Goal: Information Seeking & Learning: Check status

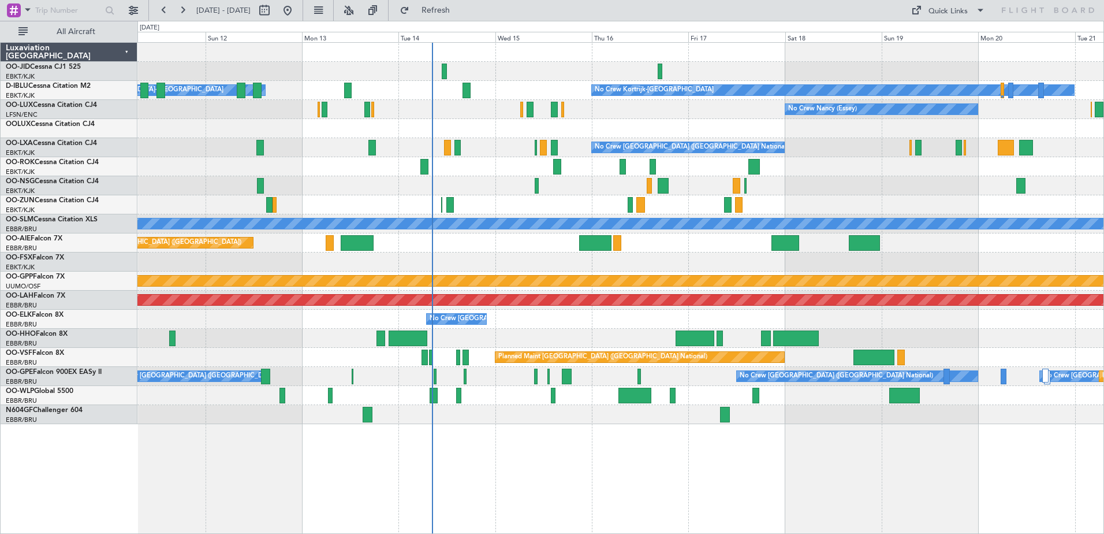
click at [464, 195] on div "No Crew Kortrijk-[GEOGRAPHIC_DATA] Owner [GEOGRAPHIC_DATA]-[GEOGRAPHIC_DATA] No…" at bounding box center [620, 233] width 966 height 381
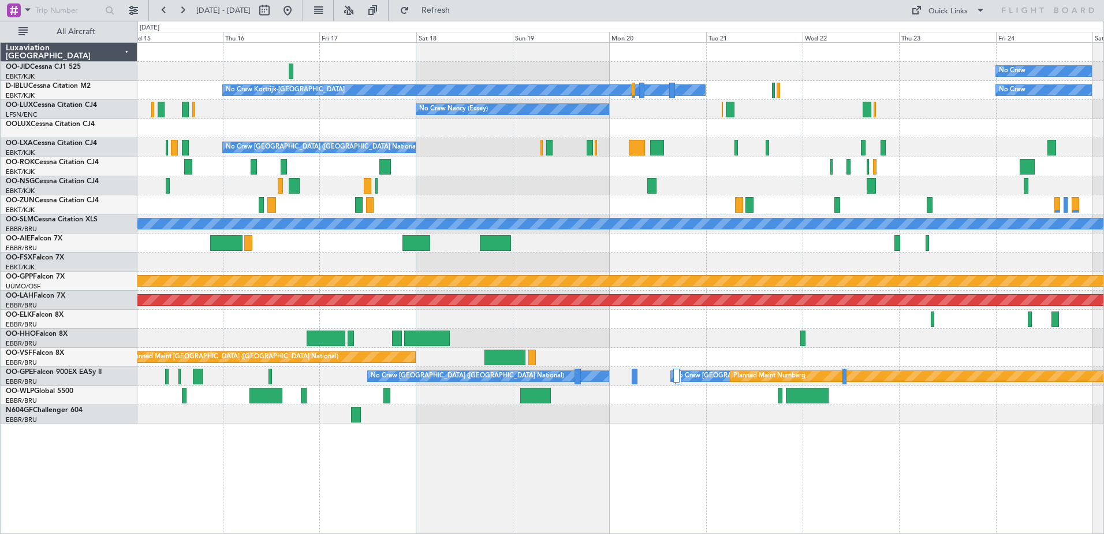
click at [640, 318] on div "No Crew No Crew Kortrijk-[GEOGRAPHIC_DATA] No Crew Owner [GEOGRAPHIC_DATA]-[GEO…" at bounding box center [620, 233] width 966 height 381
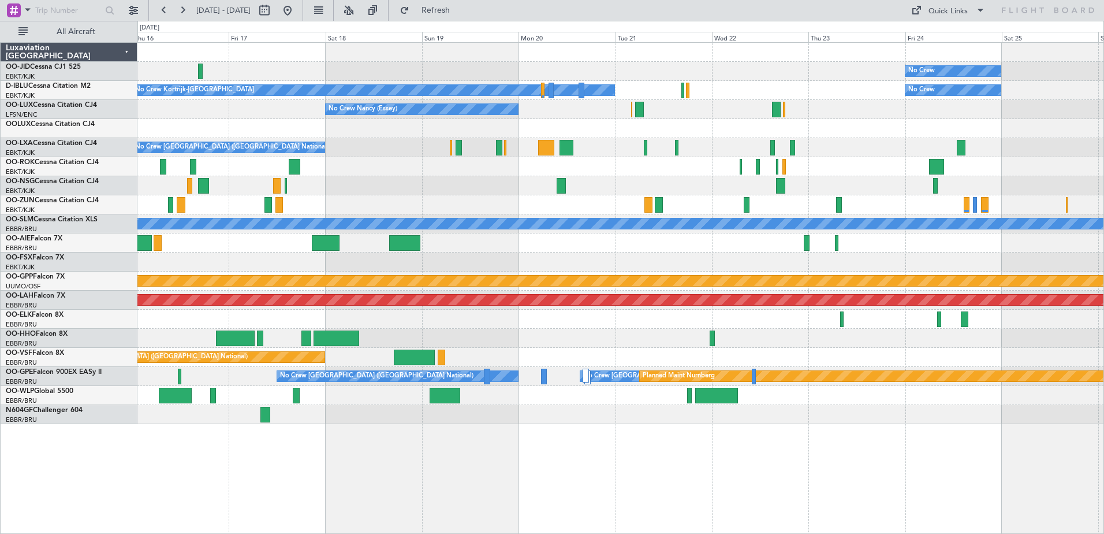
click at [489, 325] on div "No Crew No Crew Kortrijk-[GEOGRAPHIC_DATA] No Crew No Crew [PERSON_NAME] ([PERS…" at bounding box center [620, 233] width 966 height 381
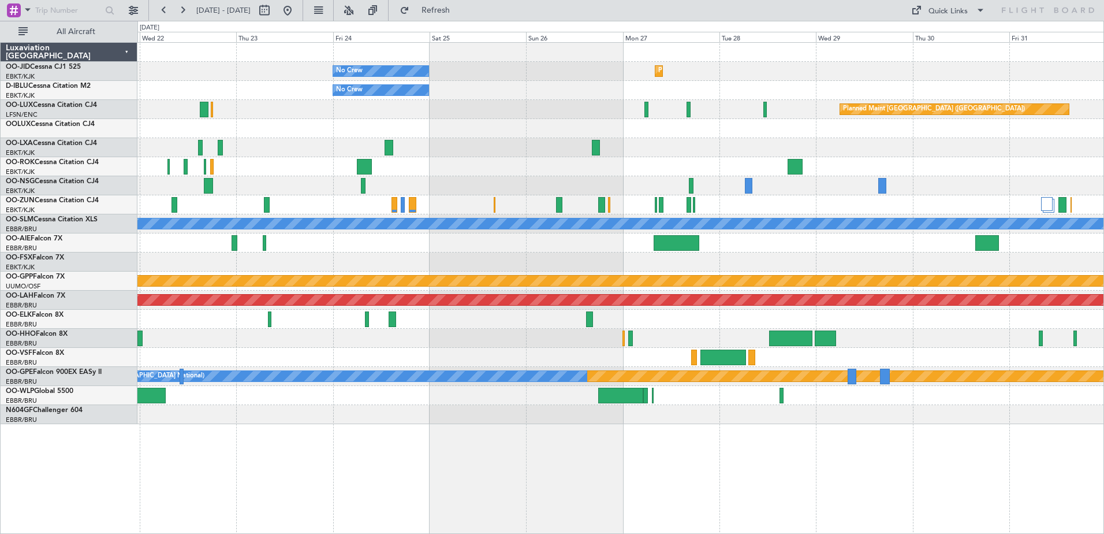
click at [345, 258] on div "No Crew Planned Maint [GEOGRAPHIC_DATA]-[GEOGRAPHIC_DATA] No Crew No Crew Kortr…" at bounding box center [620, 233] width 966 height 381
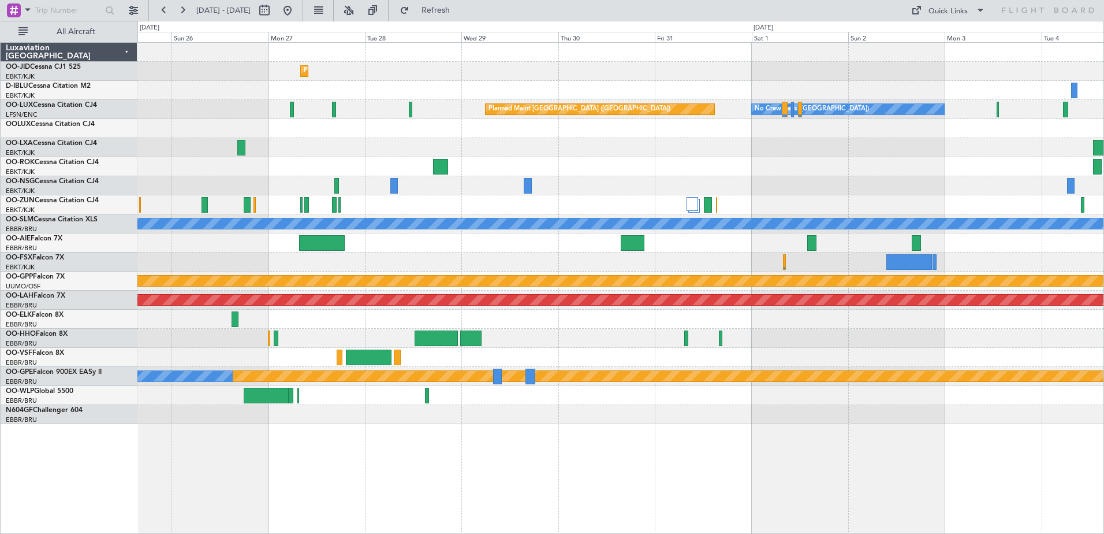
click at [471, 253] on div "Planned Maint Kortrijk-[GEOGRAPHIC_DATA] No Crew No Crew Planned Maint [GEOGRAP…" at bounding box center [620, 233] width 966 height 381
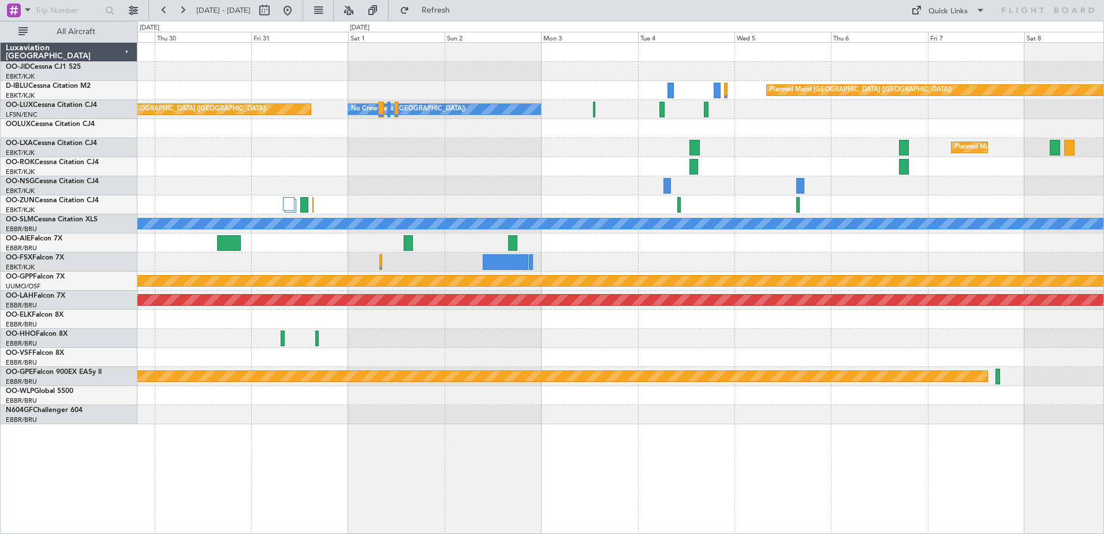
click at [440, 231] on div "Planned Maint Kortrijk-[GEOGRAPHIC_DATA] Planned Maint [GEOGRAPHIC_DATA] ([GEOG…" at bounding box center [620, 233] width 966 height 381
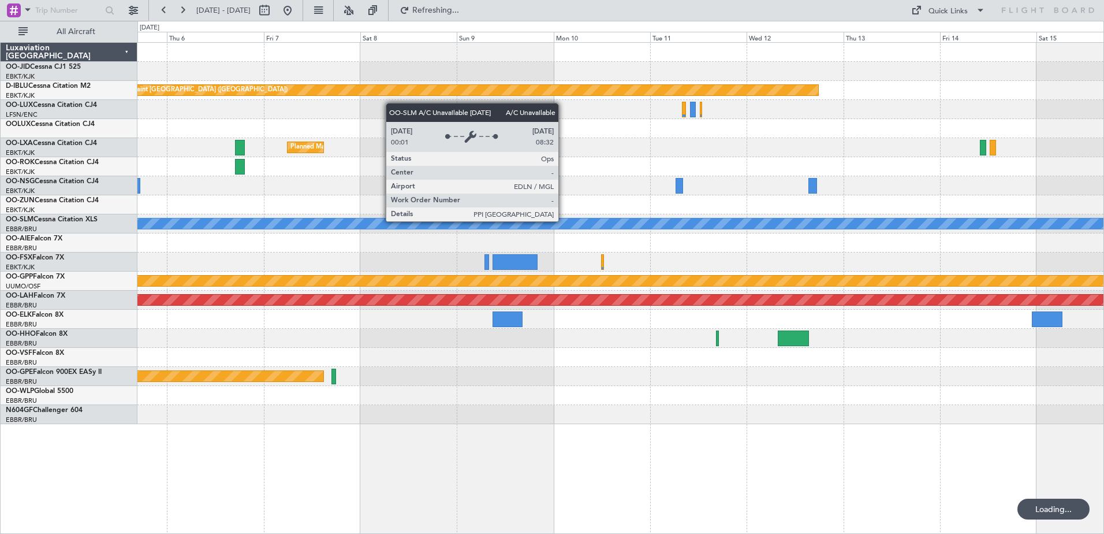
click at [562, 218] on div "Planned Maint [GEOGRAPHIC_DATA] ([GEOGRAPHIC_DATA]) Planned Maint [GEOGRAPHIC_D…" at bounding box center [620, 233] width 966 height 381
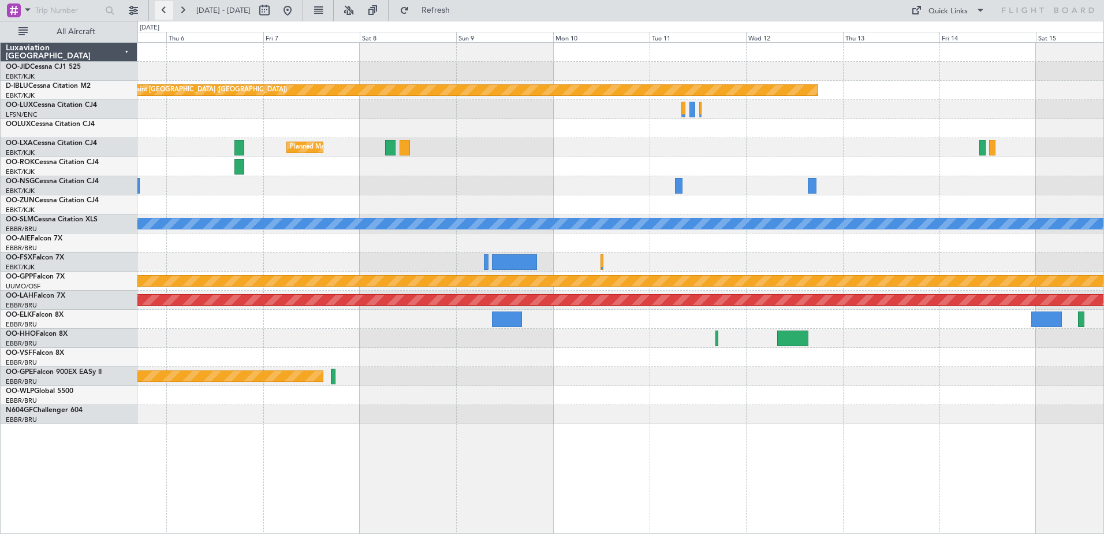
click at [167, 10] on button at bounding box center [164, 10] width 18 height 18
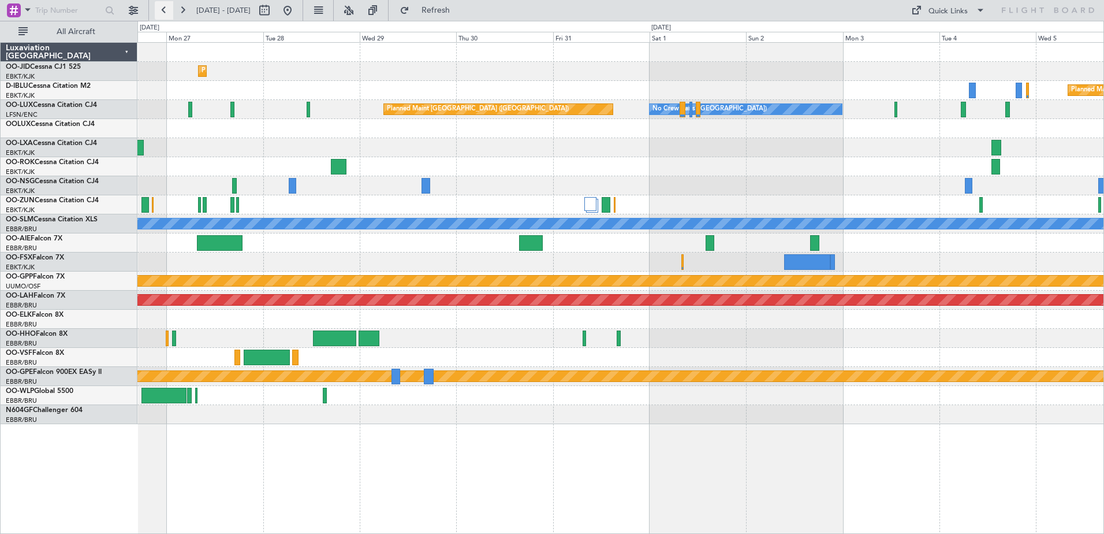
click at [167, 10] on button at bounding box center [164, 10] width 18 height 18
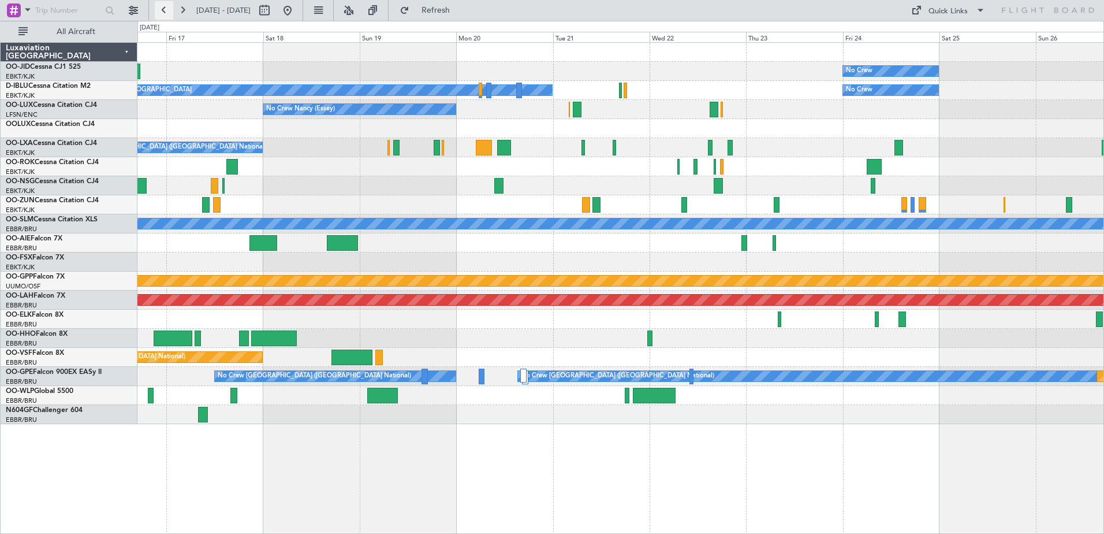
click at [162, 15] on button at bounding box center [164, 10] width 18 height 18
